Goal: Information Seeking & Learning: Learn about a topic

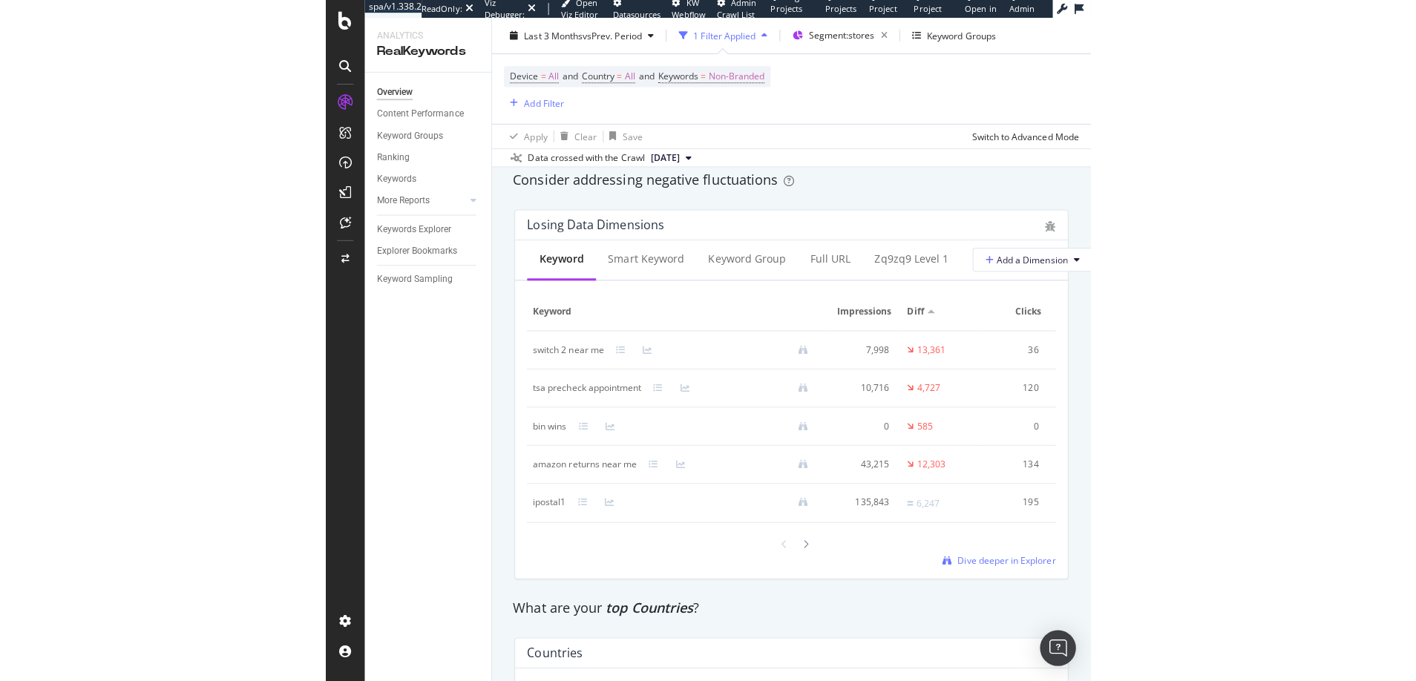
scroll to position [1726, 0]
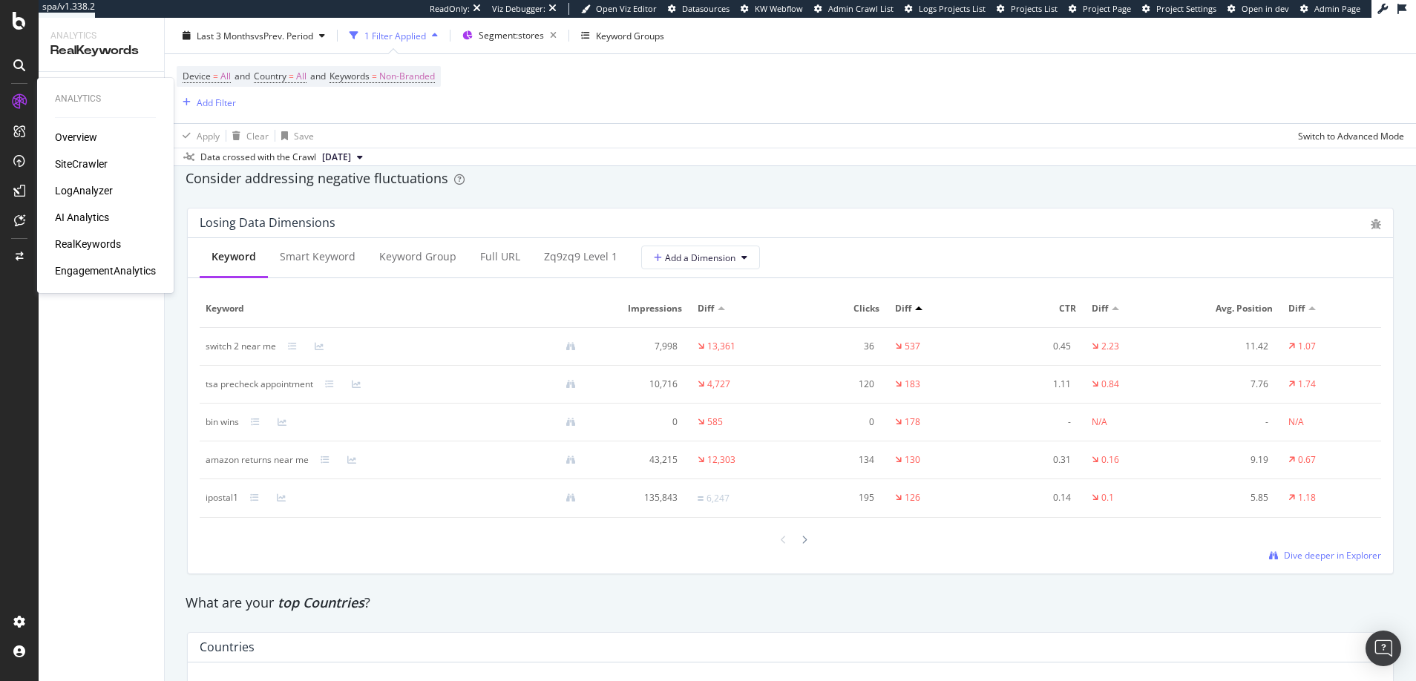
click at [75, 137] on div "Overview" at bounding box center [76, 137] width 42 height 15
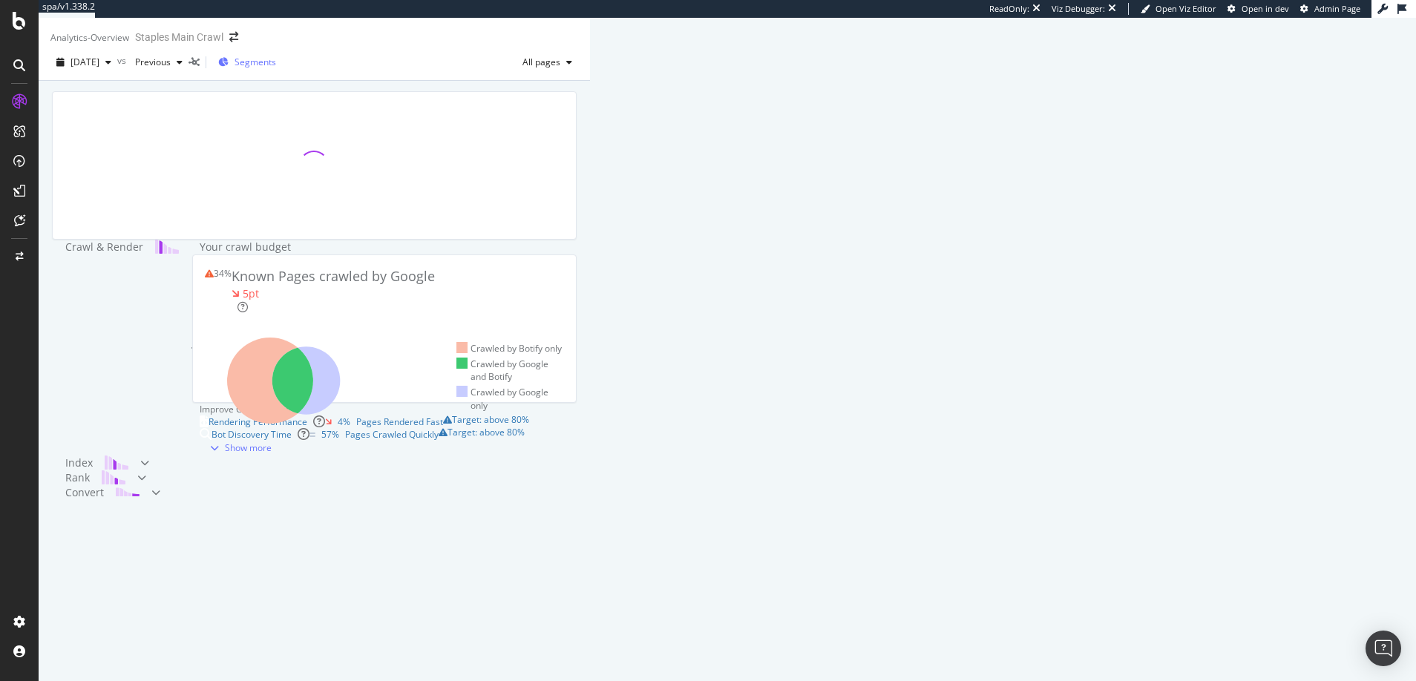
click at [276, 68] on span "Segments" at bounding box center [256, 62] width 42 height 13
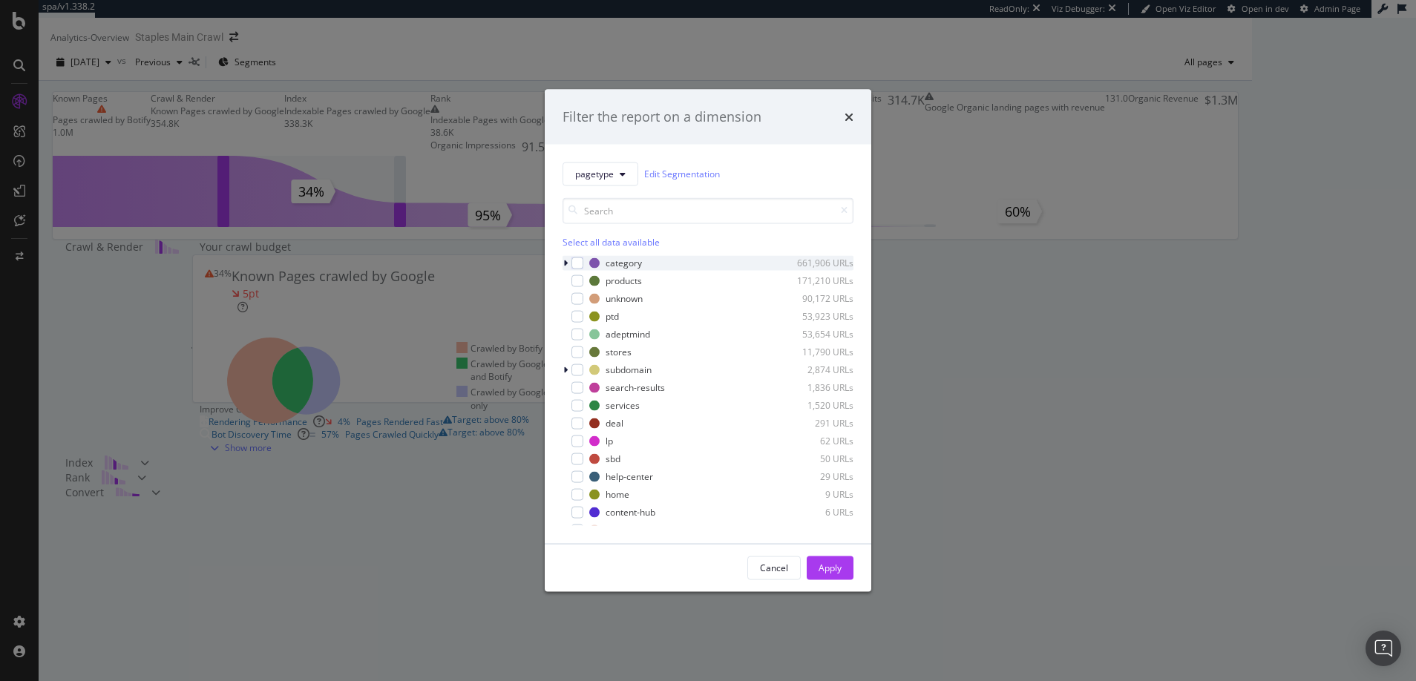
click at [567, 264] on icon "modal" at bounding box center [565, 262] width 4 height 9
click at [566, 339] on icon "modal" at bounding box center [565, 339] width 4 height 9
click at [566, 339] on icon "modal" at bounding box center [566, 339] width 6 height 9
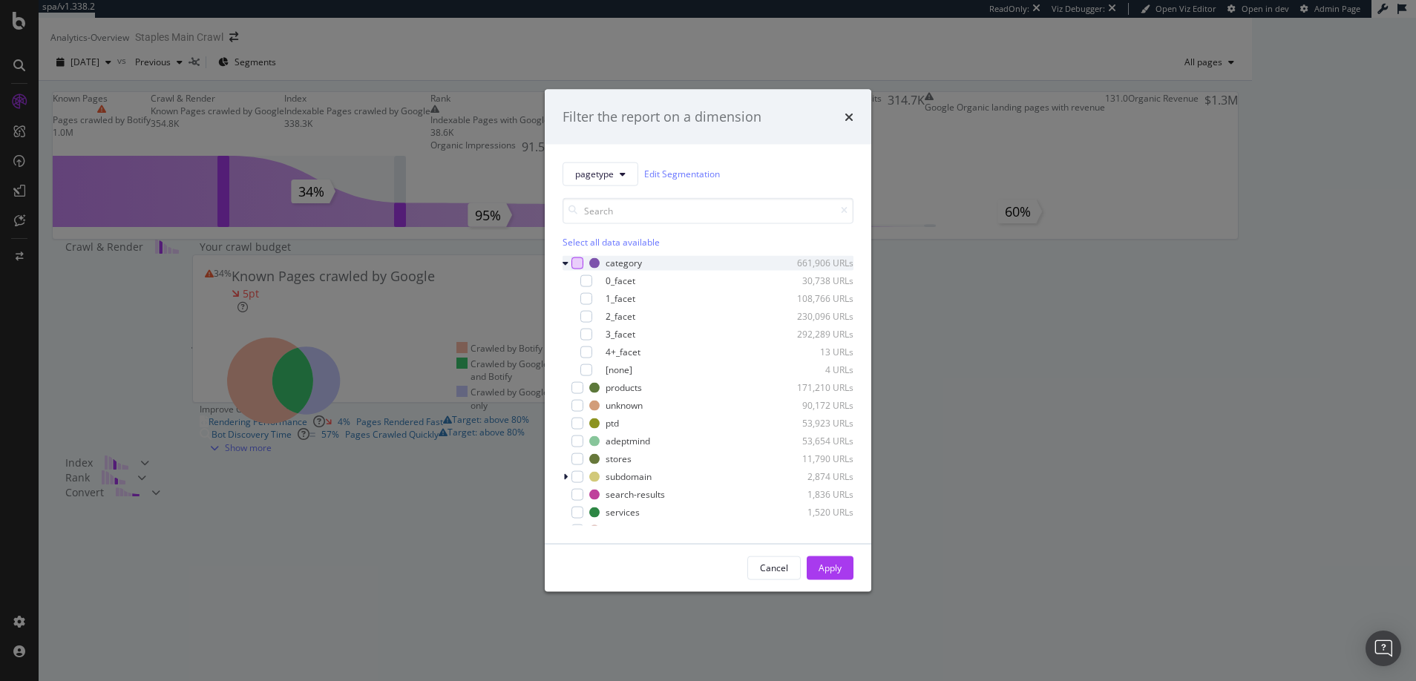
click at [578, 265] on div "modal" at bounding box center [578, 263] width 12 height 12
click at [586, 280] on icon "modal" at bounding box center [586, 280] width 7 height 7
click at [577, 263] on icon "modal" at bounding box center [577, 262] width 7 height 7
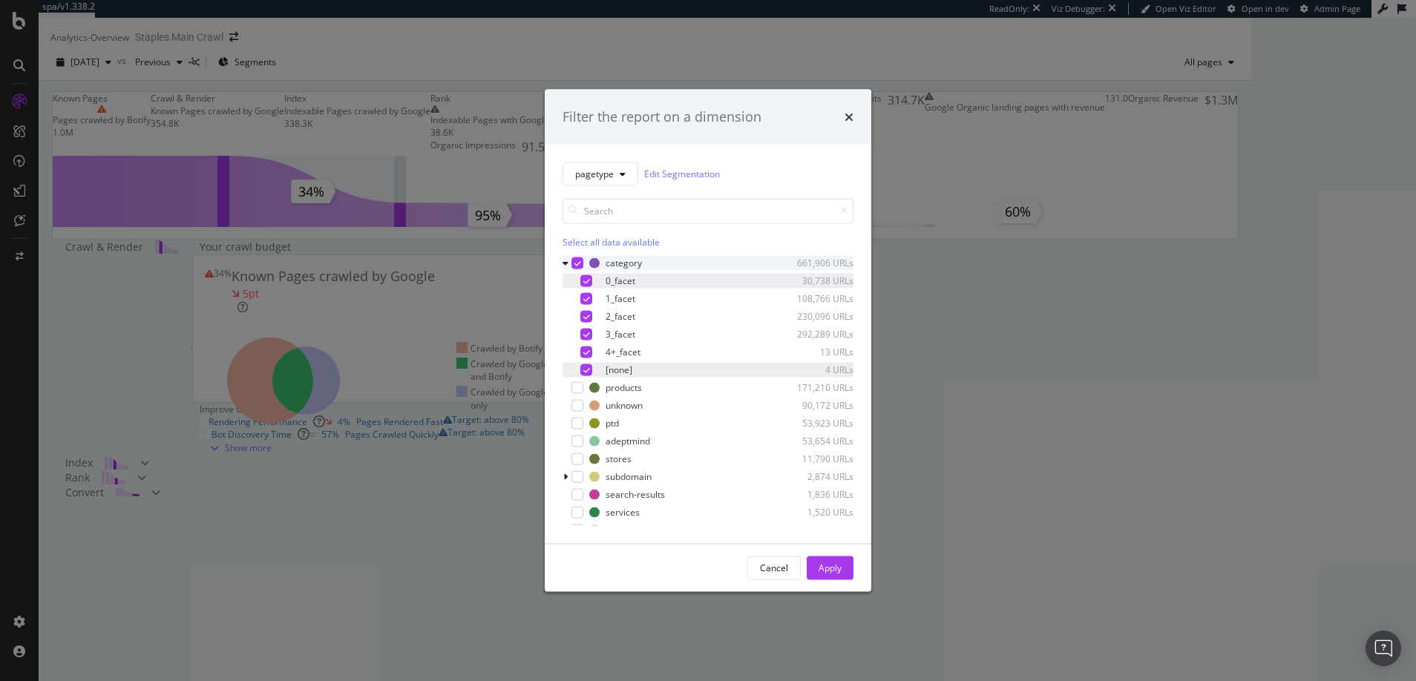
click at [587, 371] on icon "modal" at bounding box center [586, 369] width 7 height 7
click at [587, 298] on icon "modal" at bounding box center [586, 298] width 7 height 7
click at [586, 315] on icon "modal" at bounding box center [586, 315] width 7 height 7
click at [586, 336] on icon "modal" at bounding box center [586, 333] width 7 height 7
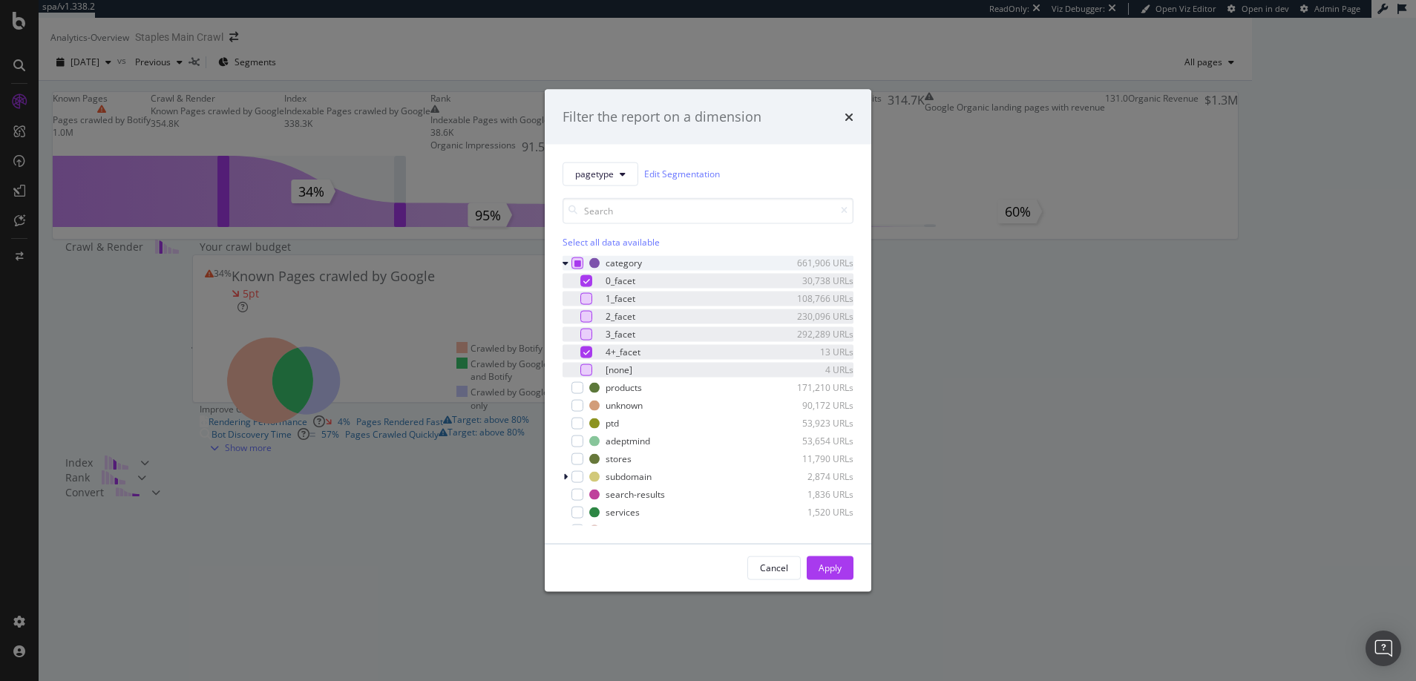
click at [586, 352] on icon "modal" at bounding box center [586, 351] width 7 height 7
click at [577, 264] on icon "modal" at bounding box center [577, 262] width 7 height 7
click at [577, 266] on icon "modal" at bounding box center [577, 262] width 7 height 7
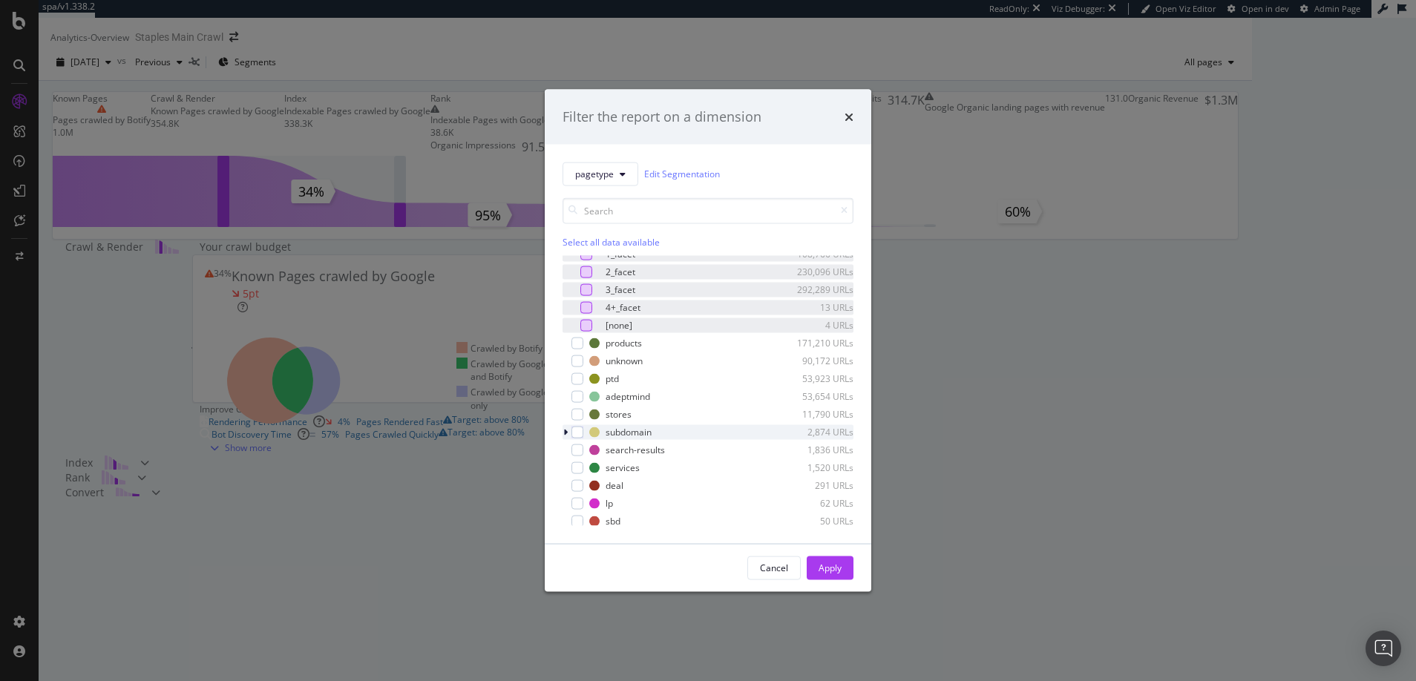
click at [565, 432] on icon "modal" at bounding box center [565, 432] width 4 height 9
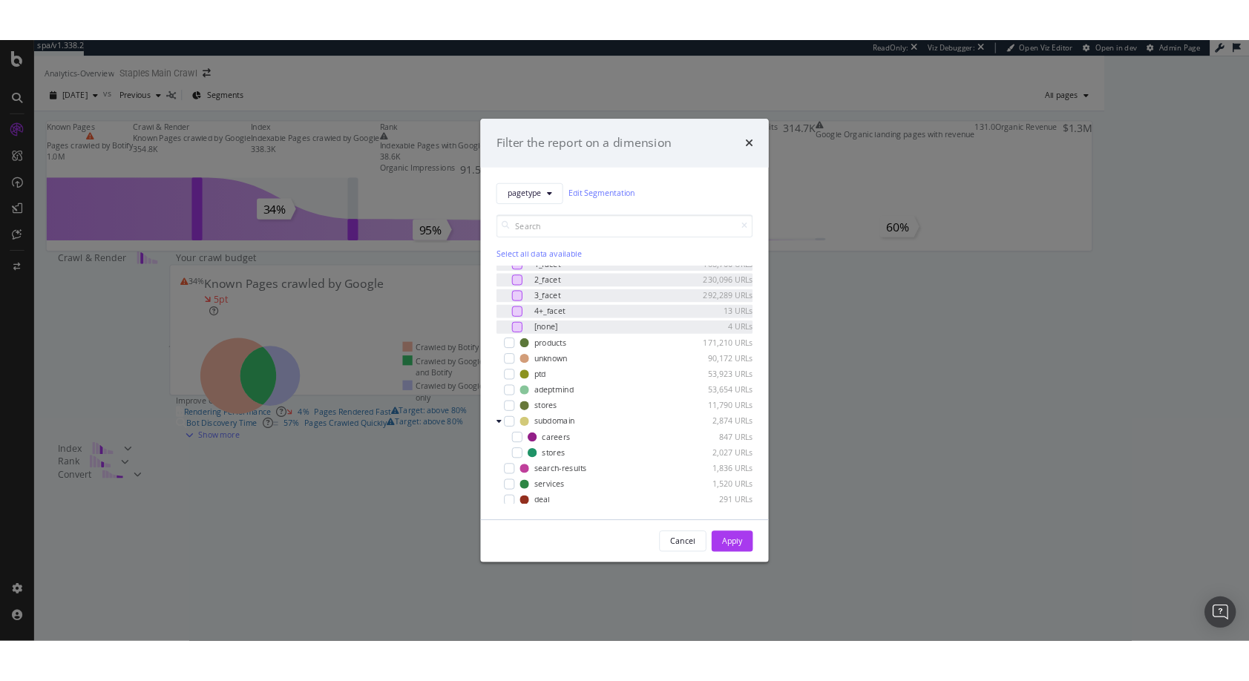
scroll to position [0, 0]
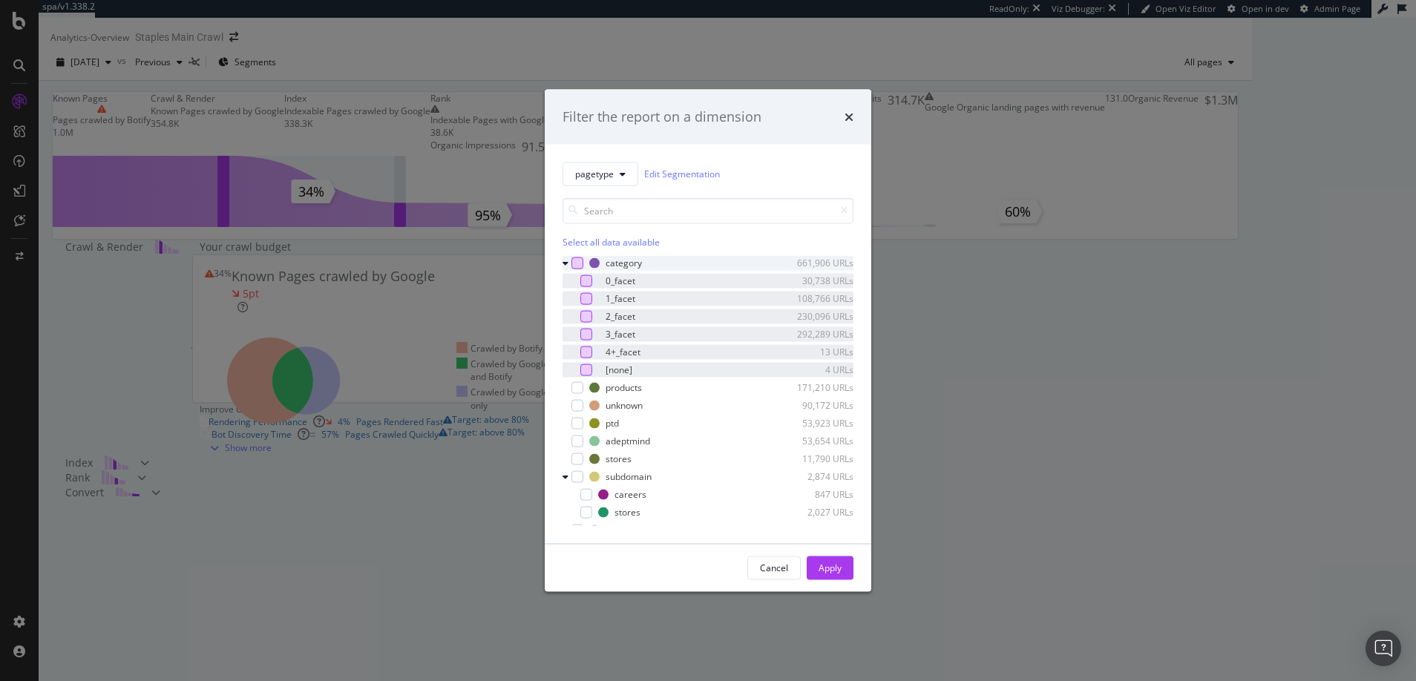
click at [580, 262] on div "modal" at bounding box center [578, 263] width 12 height 12
click at [830, 566] on div "Apply" at bounding box center [830, 568] width 23 height 13
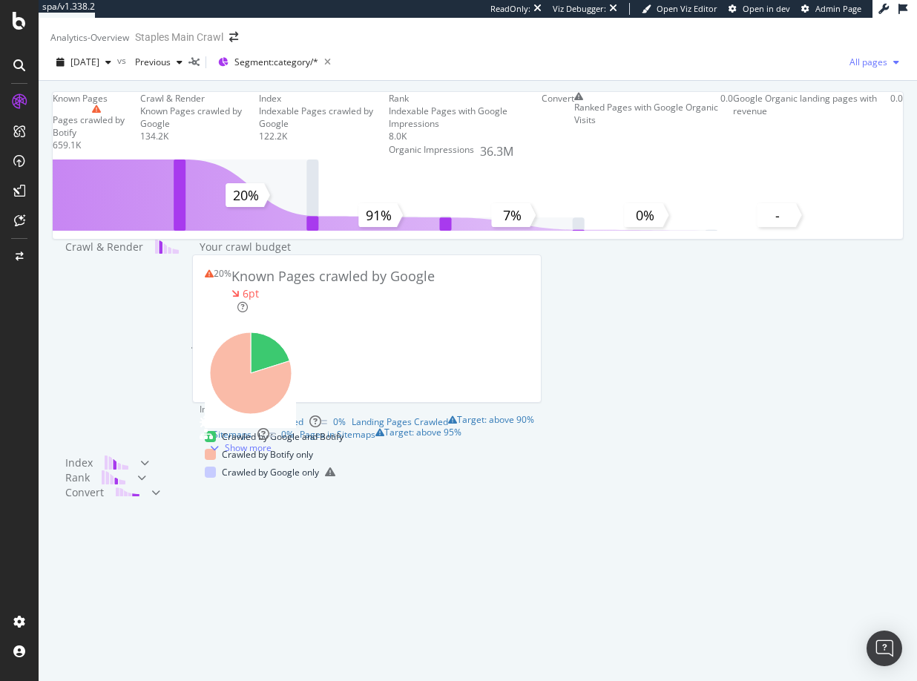
click at [894, 67] on icon "button" at bounding box center [897, 62] width 6 height 9
click at [757, 73] on span "Indexable pages" at bounding box center [778, 73] width 88 height 13
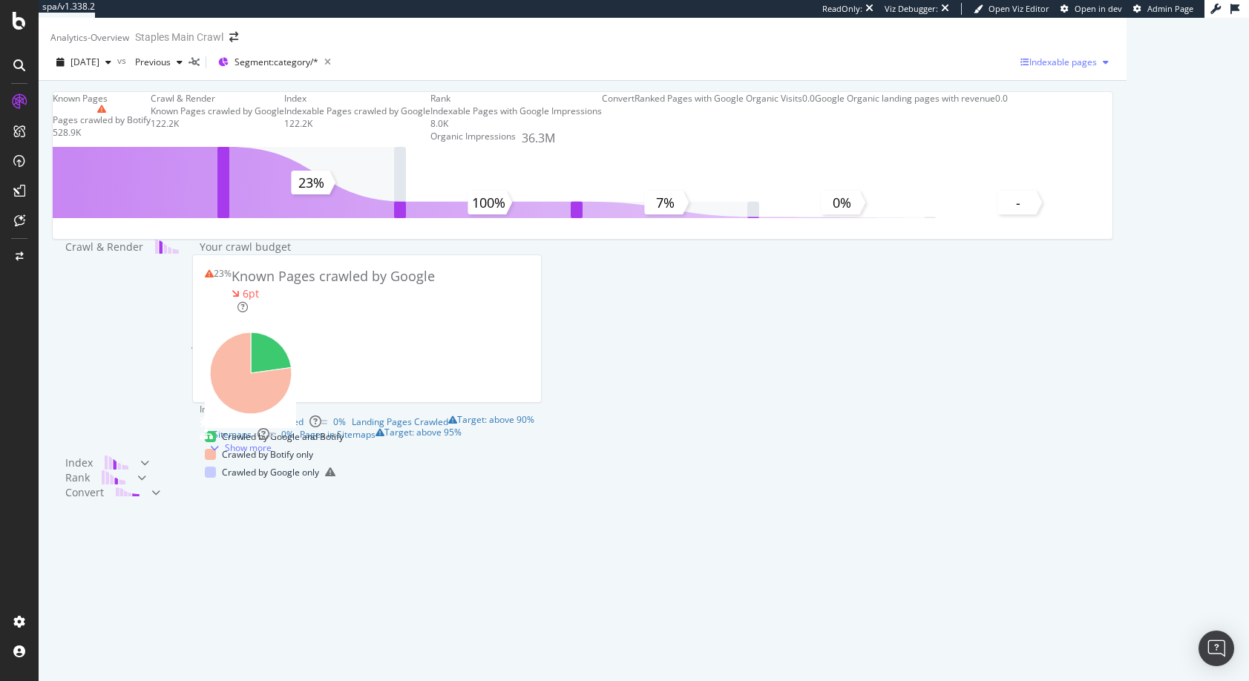
click at [1109, 67] on icon "button" at bounding box center [1106, 62] width 6 height 9
click at [1023, 42] on span "All pages" at bounding box center [1052, 45] width 111 height 13
click at [1097, 68] on span "All pages" at bounding box center [1075, 62] width 44 height 13
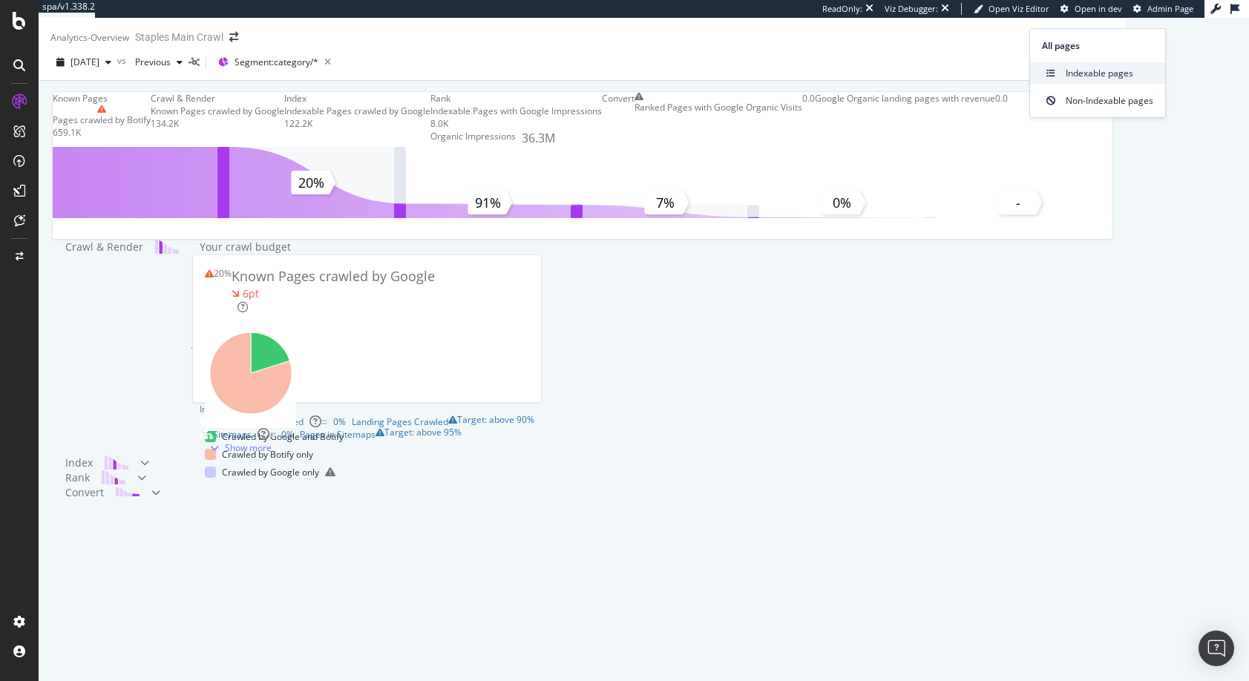
click at [1090, 72] on span "Indexable pages" at bounding box center [1110, 73] width 88 height 13
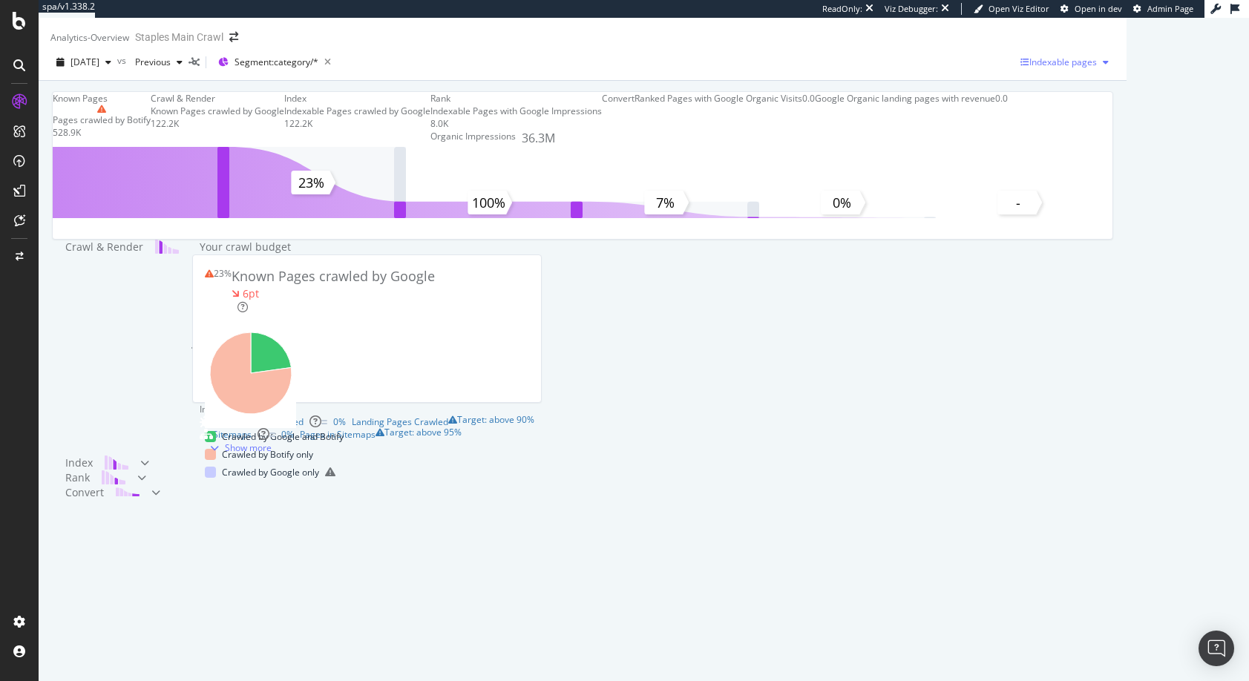
click at [1109, 67] on icon "button" at bounding box center [1106, 62] width 6 height 9
click at [1009, 48] on span "All pages" at bounding box center [1052, 45] width 111 height 13
